Goal: Task Accomplishment & Management: Use online tool/utility

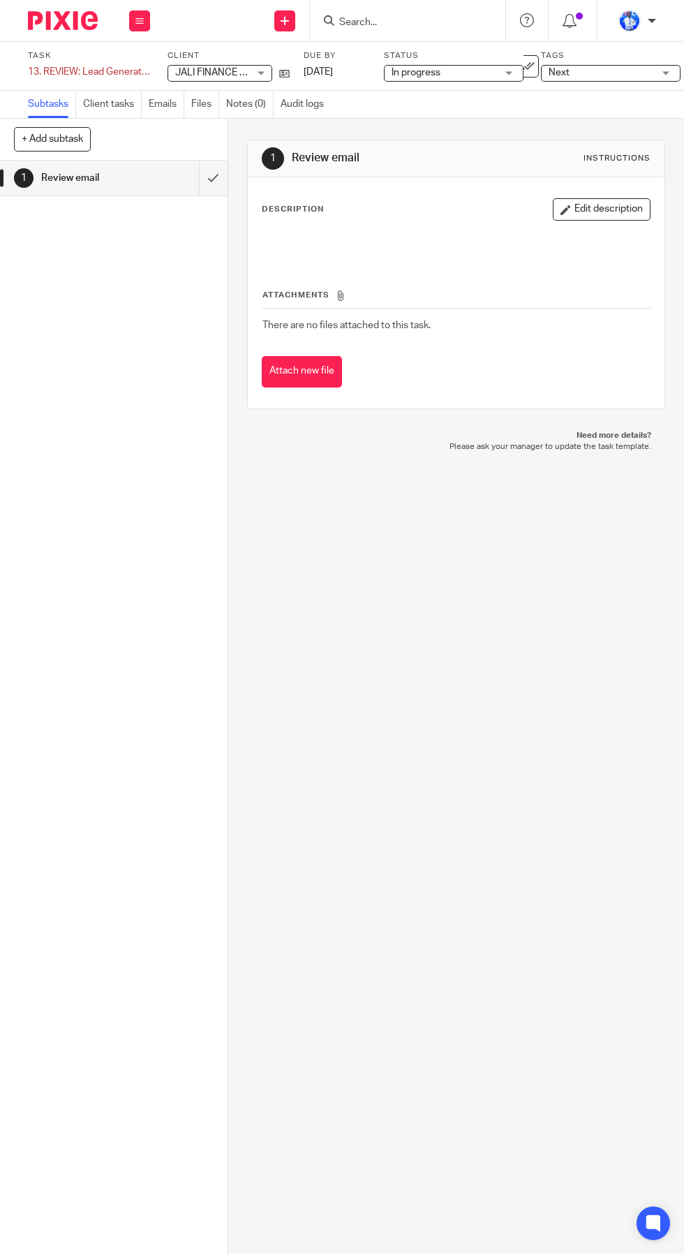
click at [168, 104] on link "Emails" at bounding box center [167, 104] width 36 height 27
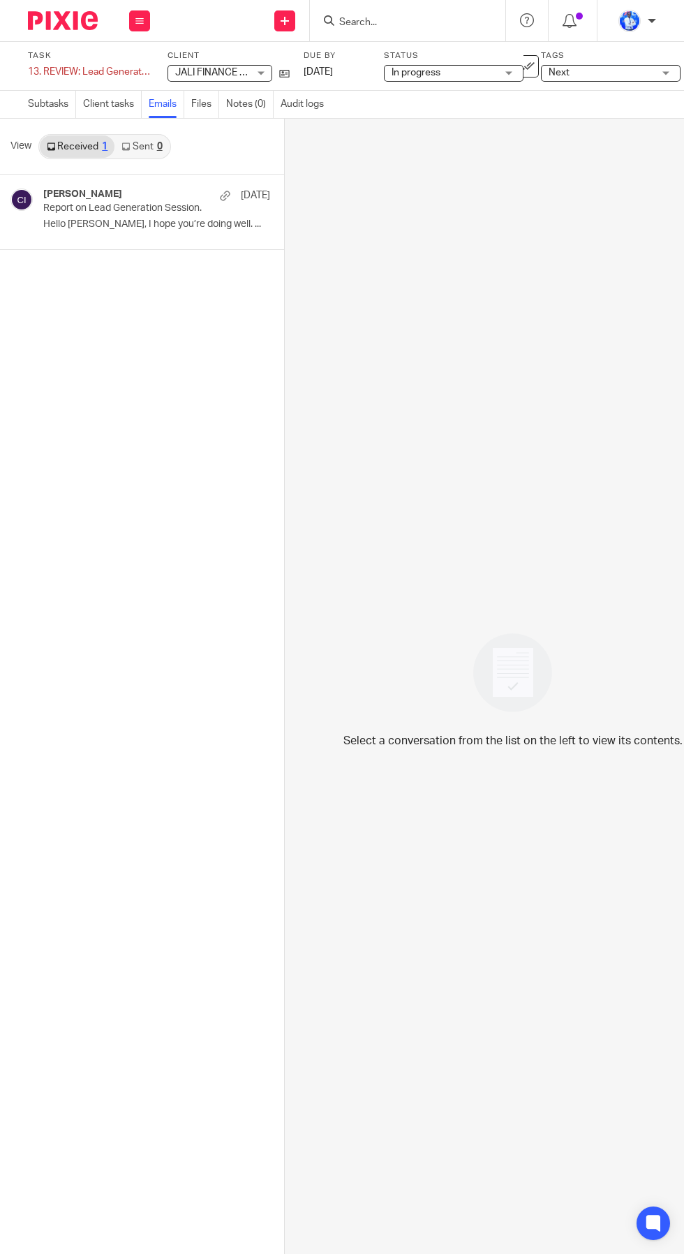
click at [131, 205] on p "Report on Lead Generation Session." at bounding box center [134, 208] width 182 height 12
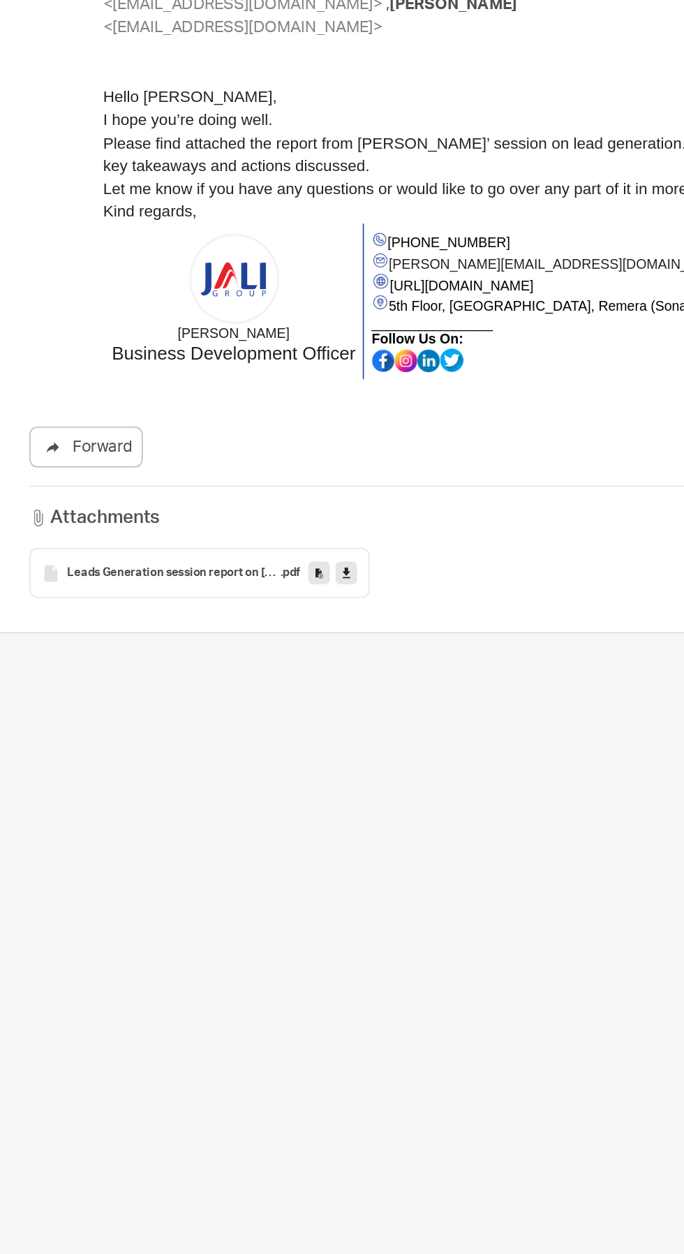
scroll to position [0, 170]
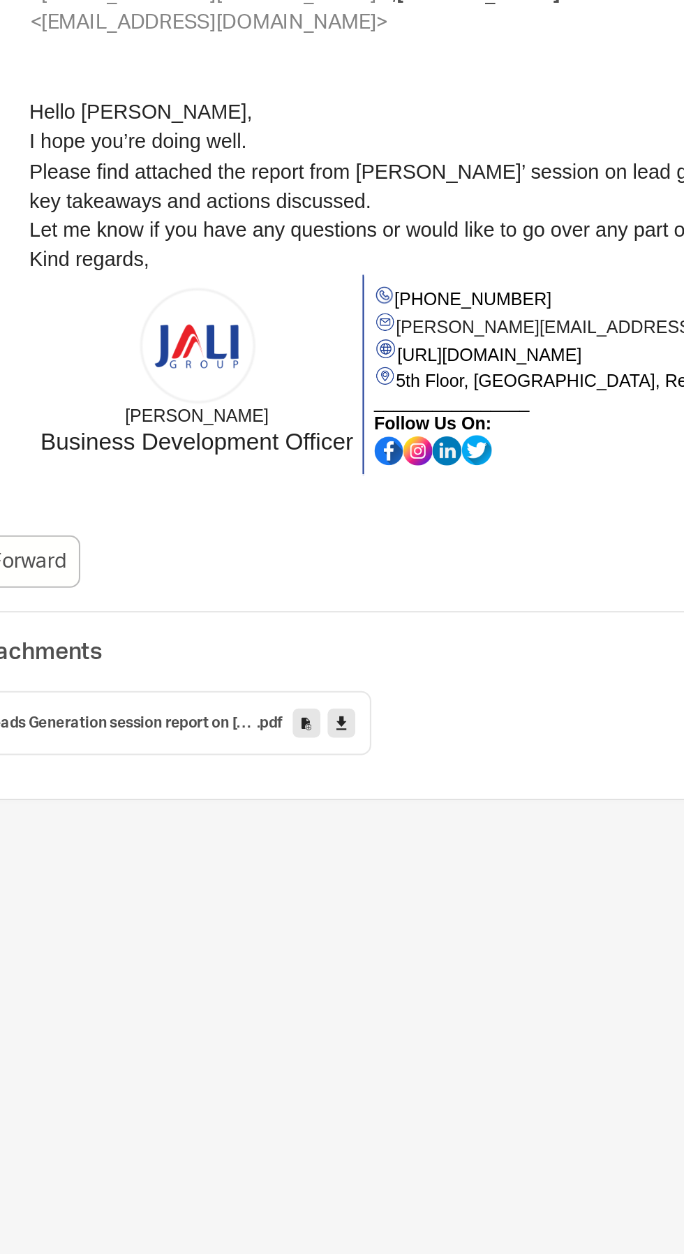
click at [360, 677] on icon at bounding box center [359, 682] width 5 height 10
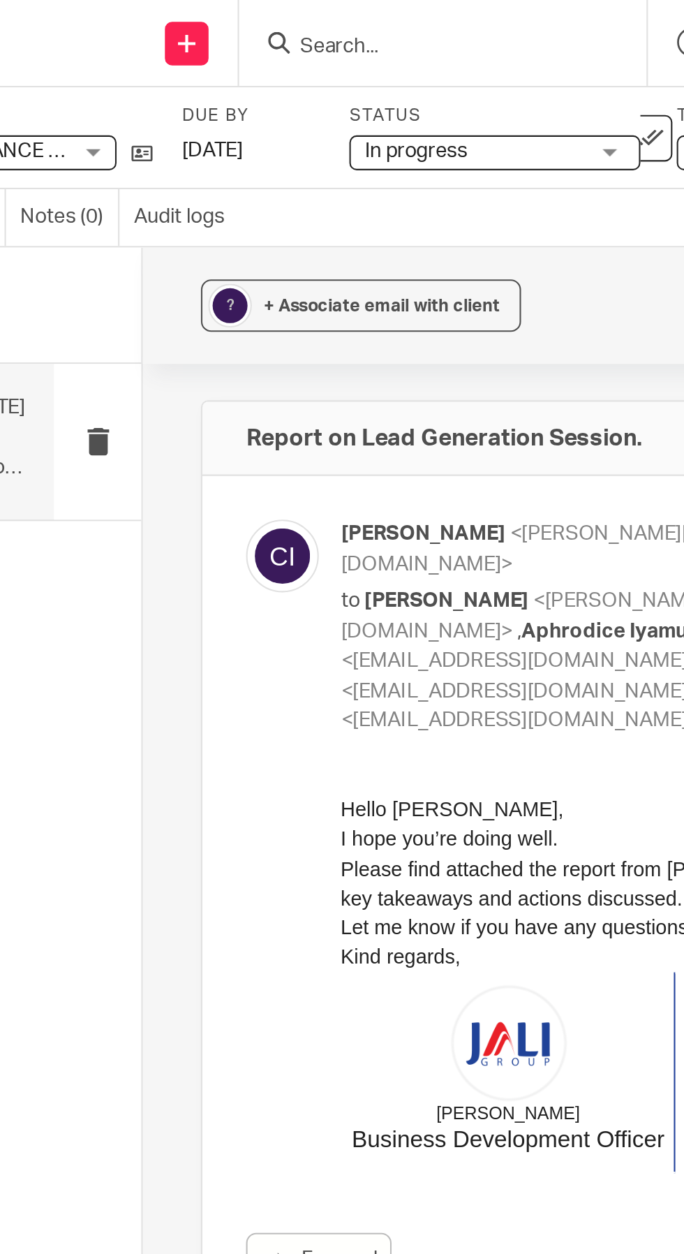
scroll to position [0, 20]
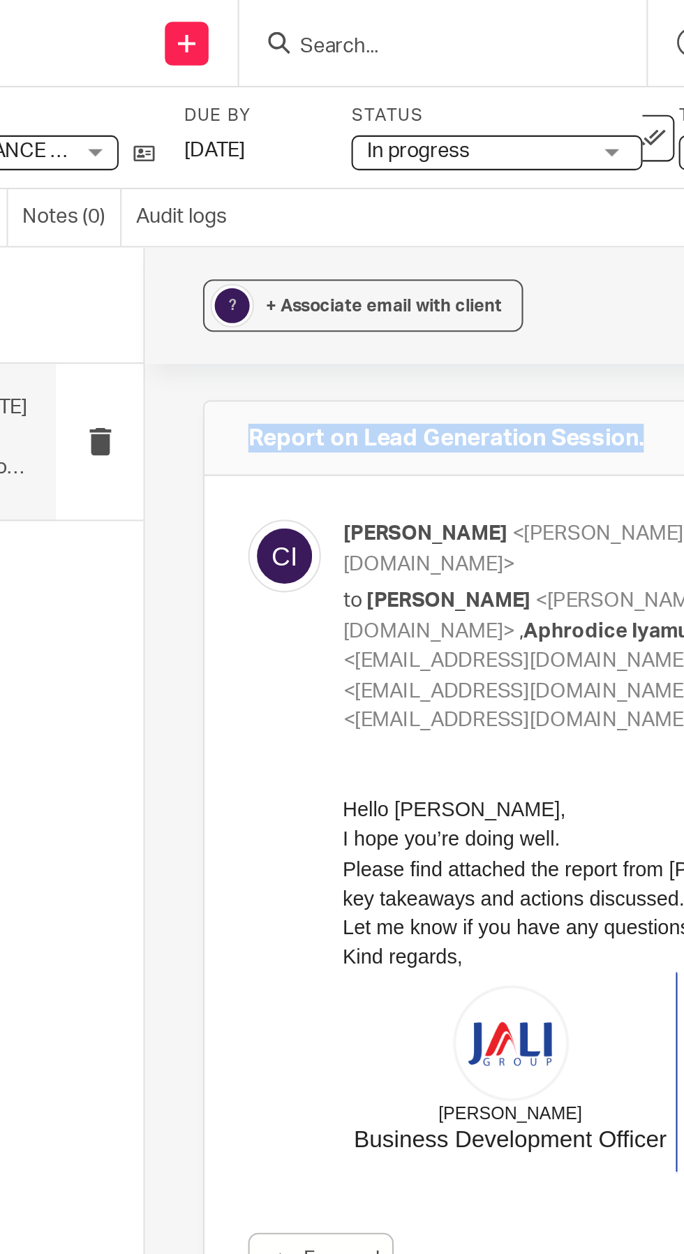
copy h4 "Report on Lead Generation Session."
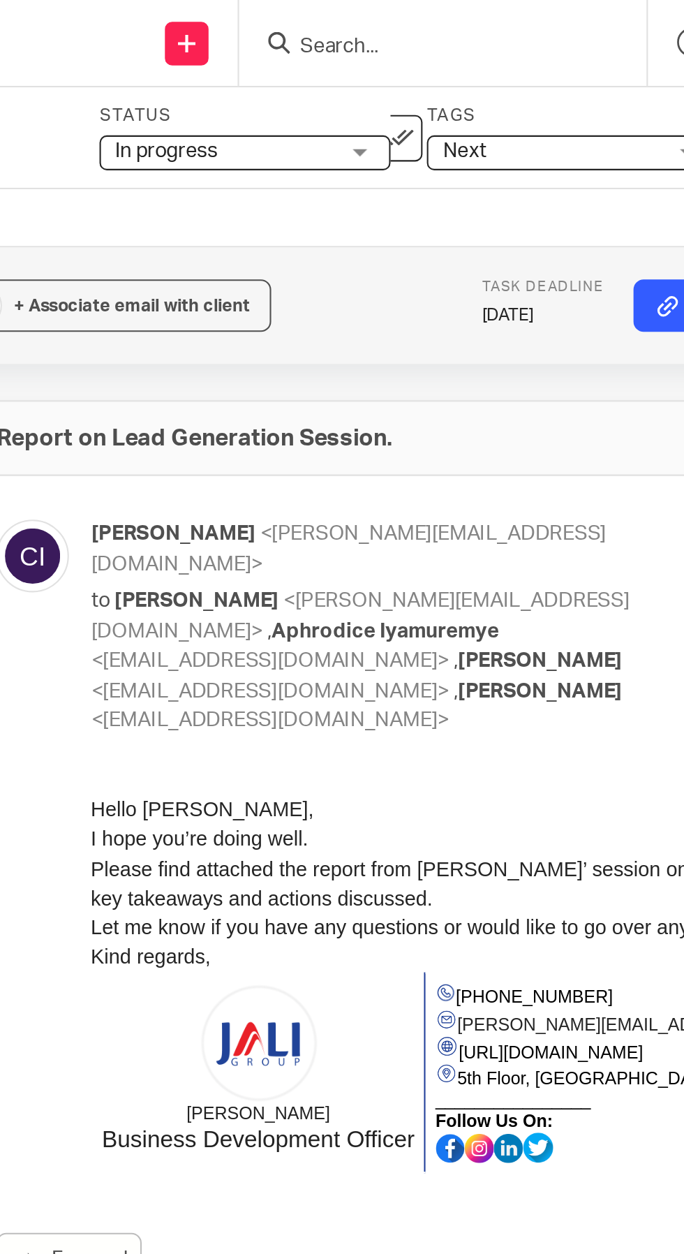
scroll to position [0, 171]
